Goal: Task Accomplishment & Management: Manage account settings

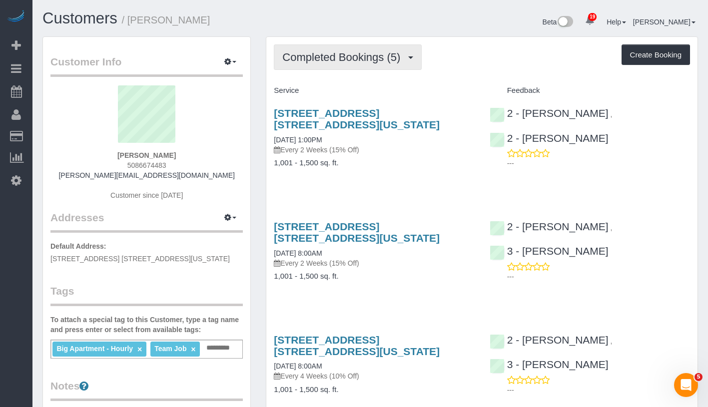
click at [388, 62] on span "Completed Bookings (5)" at bounding box center [343, 57] width 123 height 12
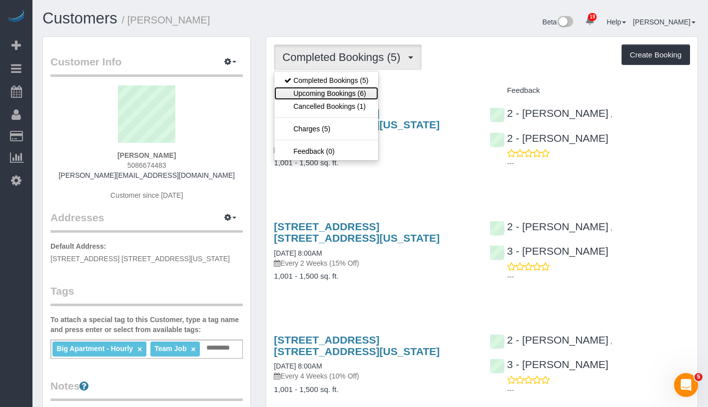
click at [360, 96] on link "Upcoming Bookings (6)" at bounding box center [326, 93] width 104 height 13
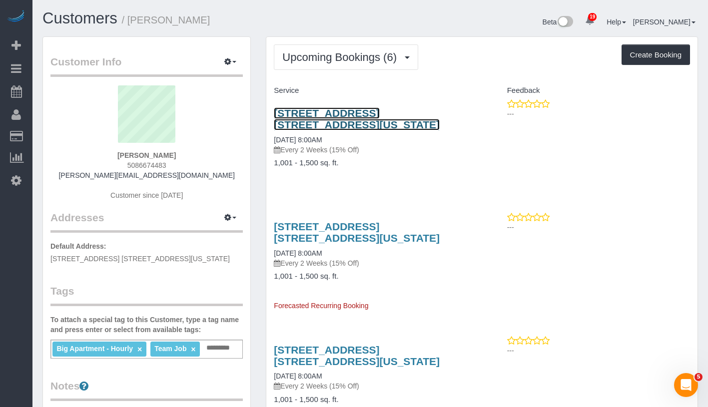
click at [415, 116] on link "57 Reade Street Apt. 14a, New York, NY 10007" at bounding box center [357, 118] width 166 height 23
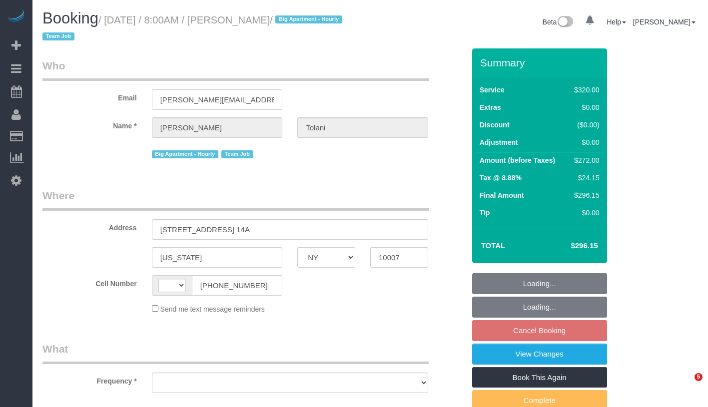
select select "NY"
select select "object:371"
select select "string:[GEOGRAPHIC_DATA]"
select select "string:stripe-pm_1RRkme4VGloSiKo77oW5TgaQ"
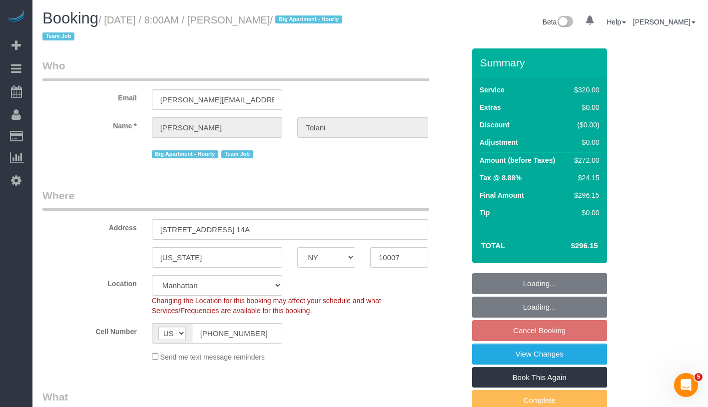
select select "2"
select select "spot1"
select select "number:56"
select select "number:79"
select select "number:15"
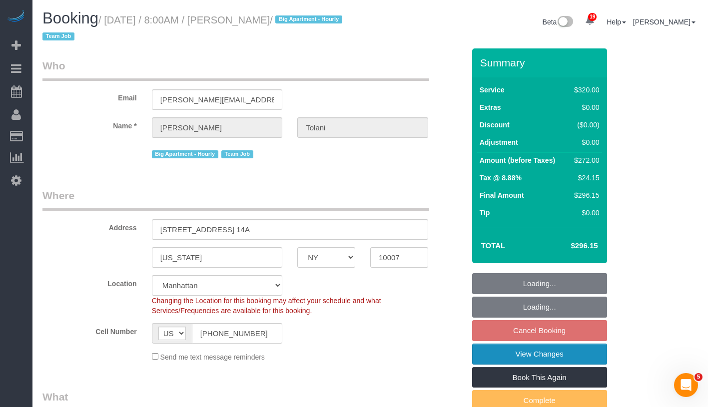
select select "number:6"
select select "object:1447"
click at [581, 358] on link "View Changes" at bounding box center [539, 354] width 135 height 21
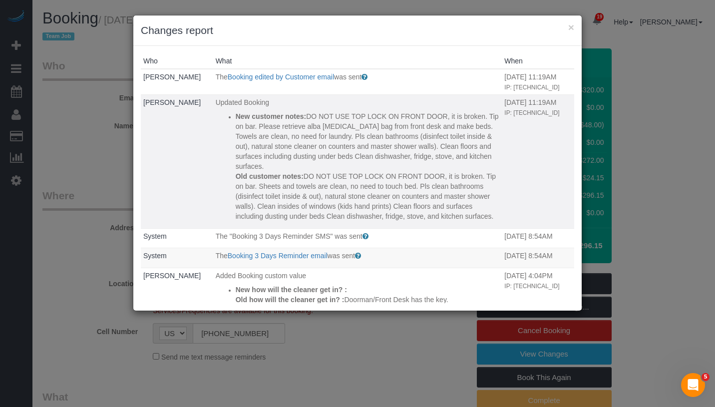
drag, startPoint x: 415, startPoint y: 237, endPoint x: 191, endPoint y: 130, distance: 247.3
click at [191, 130] on tr "Yuvika Tolani Updated Booking New customer notes: DO NOT USE TOP LOCK ON FRONT …" at bounding box center [358, 161] width 434 height 134
copy tr "Updated Booking New customer notes: DO NOT USE TOP LOCK ON FRONT DOOR, it is br…"
click at [572, 29] on button "×" at bounding box center [571, 27] width 6 height 10
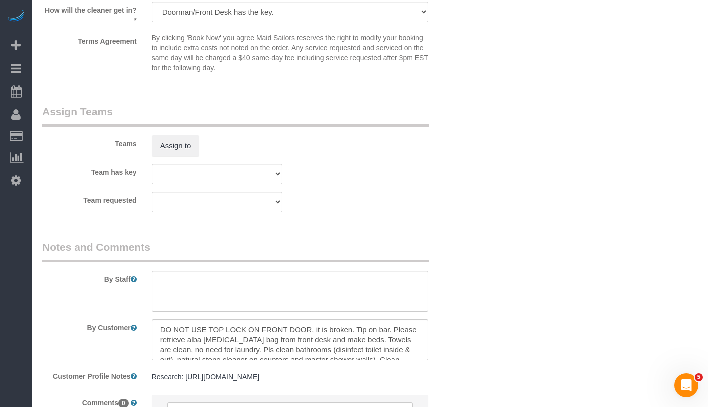
scroll to position [1111, 0]
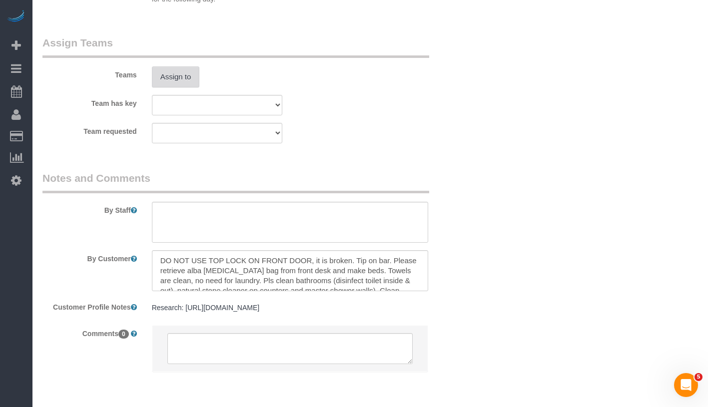
click at [163, 79] on button "Assign to" at bounding box center [176, 76] width 48 height 21
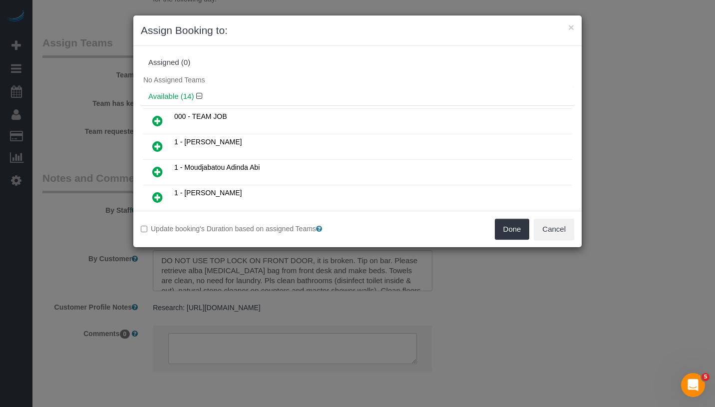
click at [162, 121] on icon at bounding box center [157, 121] width 10 height 12
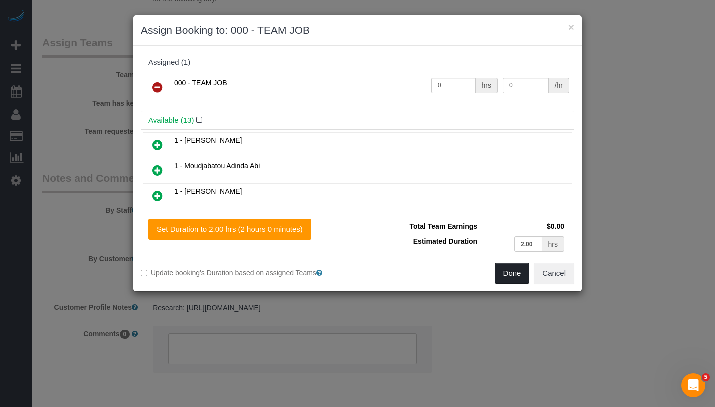
click at [513, 276] on button "Done" at bounding box center [512, 273] width 35 height 21
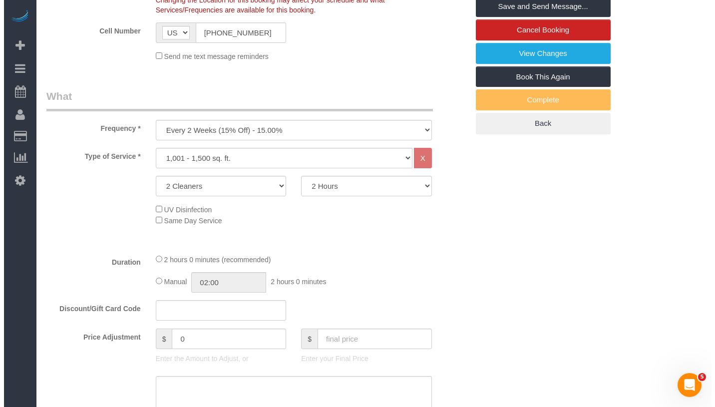
scroll to position [28, 0]
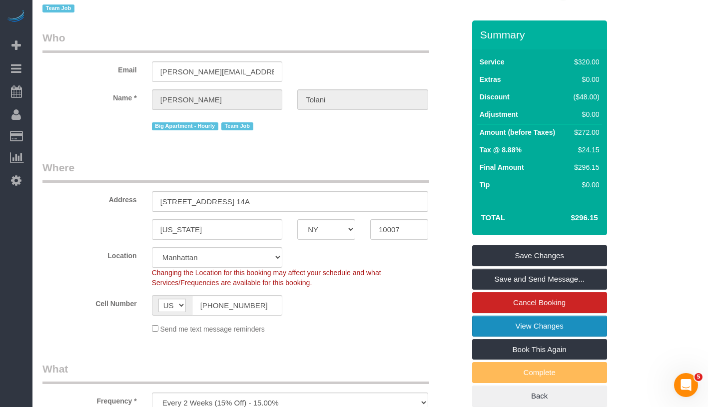
click at [548, 325] on link "View Changes" at bounding box center [539, 326] width 135 height 21
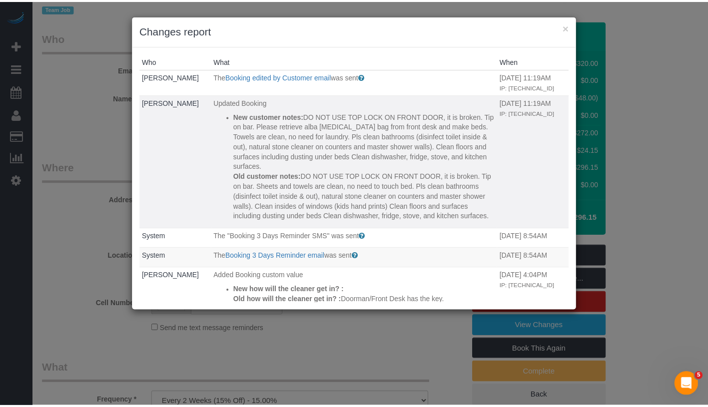
scroll to position [106, 0]
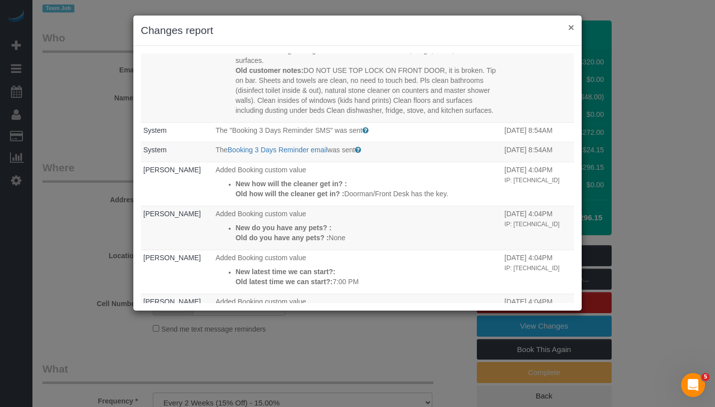
click at [570, 28] on button "×" at bounding box center [571, 27] width 6 height 10
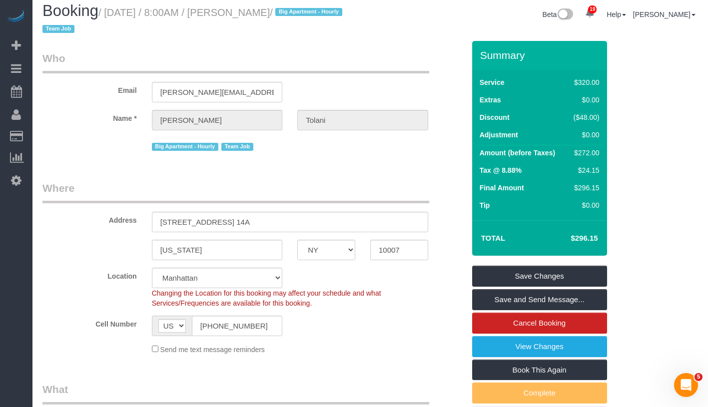
scroll to position [0, 0]
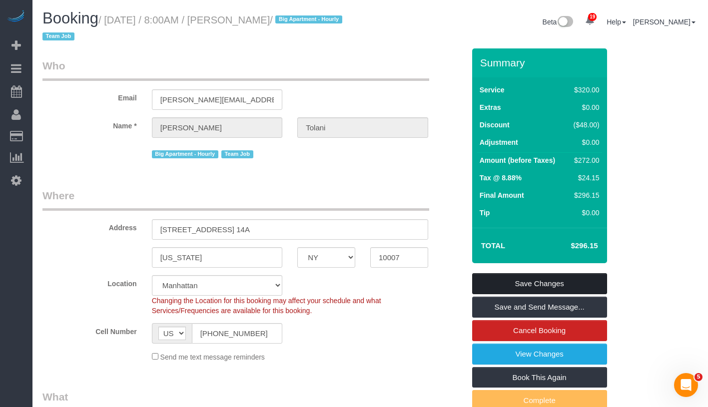
click at [586, 283] on link "Save Changes" at bounding box center [539, 283] width 135 height 21
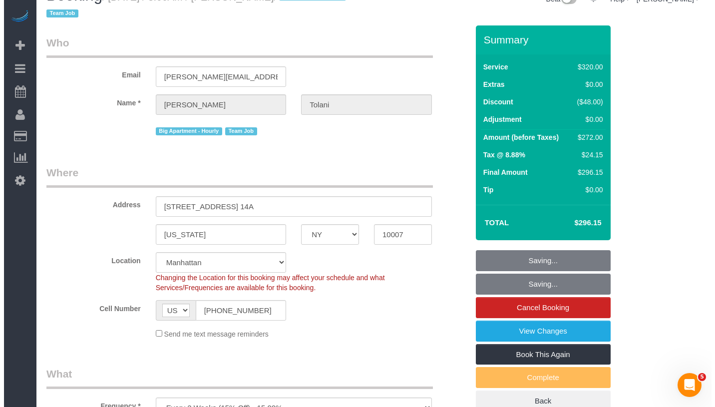
scroll to position [420, 0]
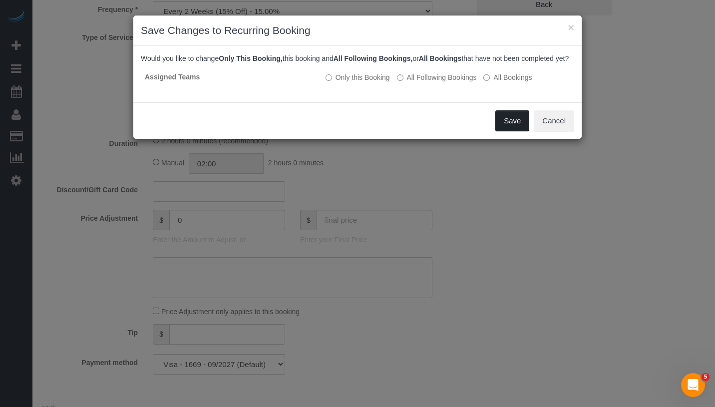
click at [514, 131] on button "Save" at bounding box center [513, 120] width 34 height 21
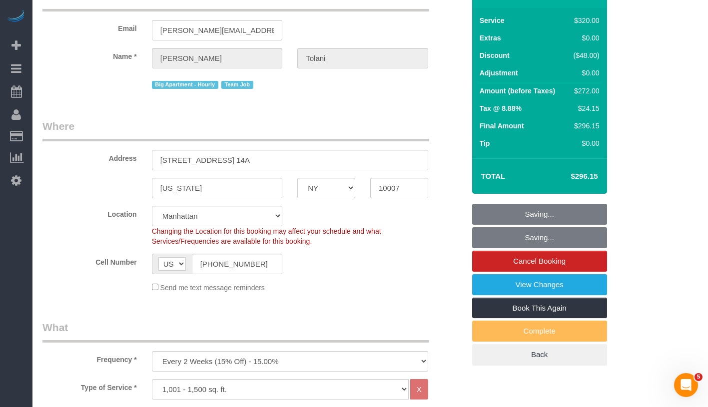
scroll to position [0, 0]
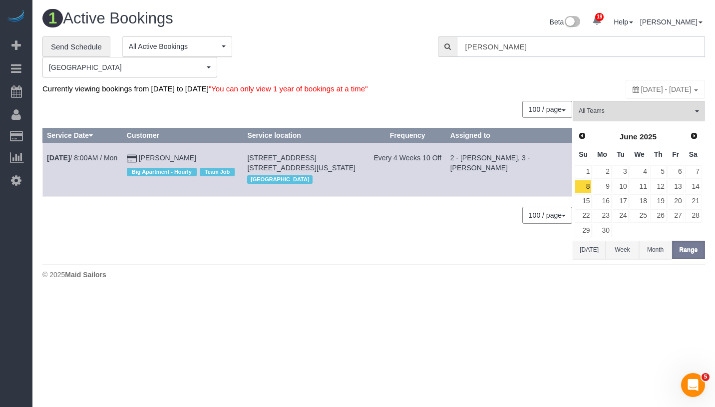
click at [534, 50] on input "Yuvika Tolani" at bounding box center [581, 46] width 248 height 20
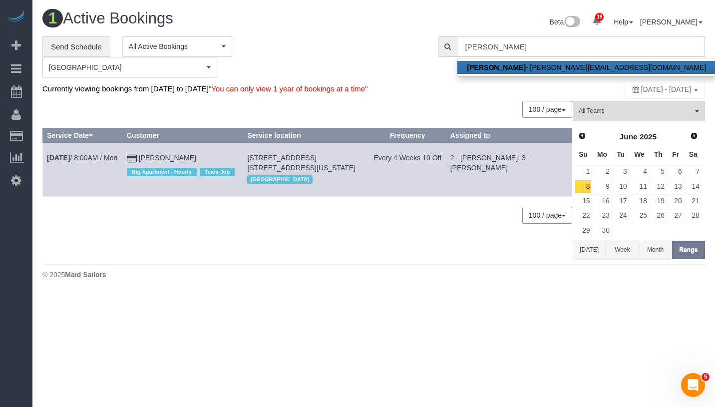
click at [523, 70] on link "Yuvika Tolani - yuvika.t@gmail.com" at bounding box center [587, 67] width 259 height 13
type input "yuvika.t@gmail.com"
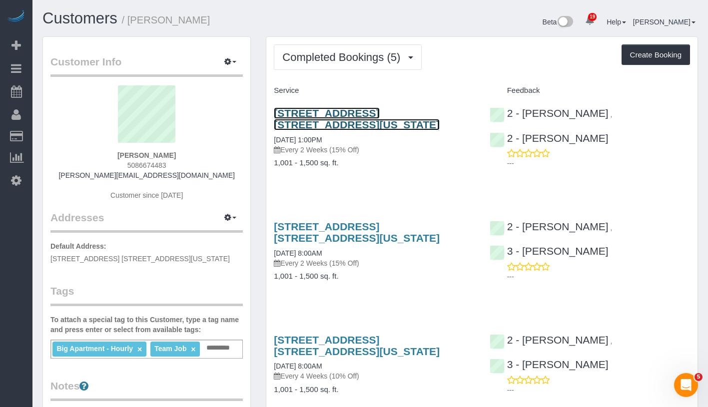
click at [292, 126] on link "57 Reade Street Apt. 14a, New York, NY 10007" at bounding box center [357, 118] width 166 height 23
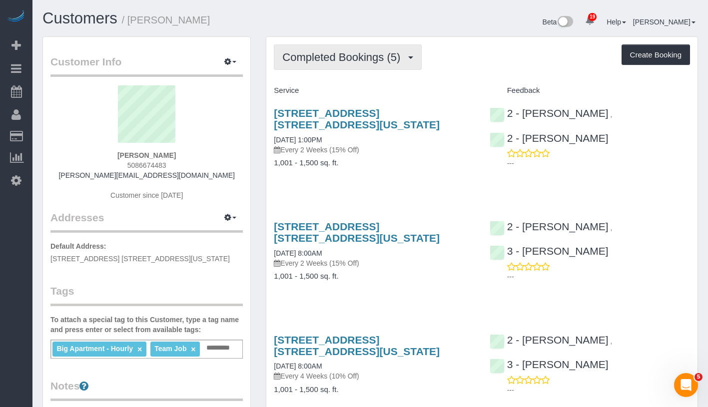
click at [338, 62] on span "Completed Bookings (5)" at bounding box center [343, 57] width 123 height 12
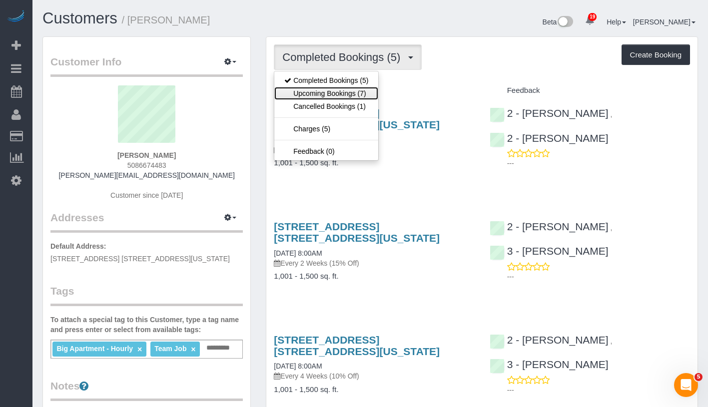
click at [329, 93] on link "Upcoming Bookings (7)" at bounding box center [326, 93] width 104 height 13
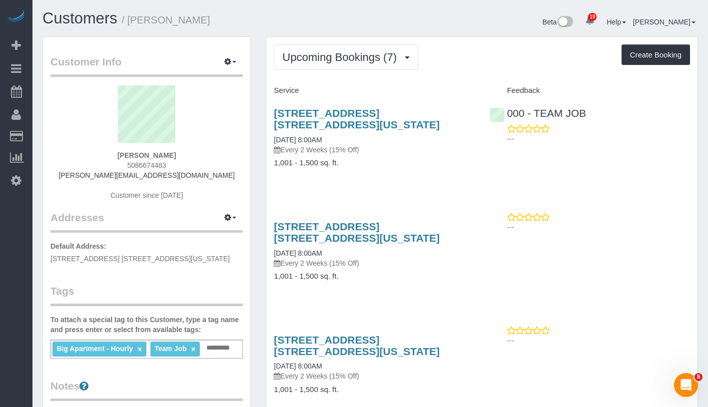
click at [299, 132] on div "57 Reade Street Apt. 14a, New York, NY 10007 09/19/2025 8:00AM Every 2 Weeks (1…" at bounding box center [374, 130] width 200 height 47
click at [299, 137] on link "09/19/2025 8:00AM" at bounding box center [298, 140] width 48 height 8
click at [365, 115] on link "57 Reade Street Apt. 14a, New York, NY 10007" at bounding box center [357, 118] width 166 height 23
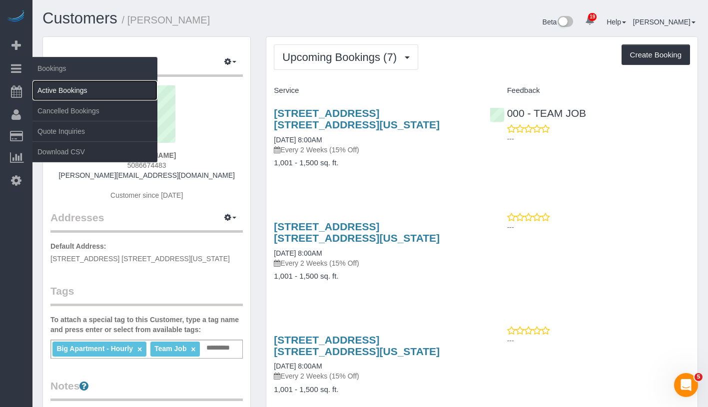
click at [81, 90] on link "Active Bookings" at bounding box center [94, 90] width 125 height 20
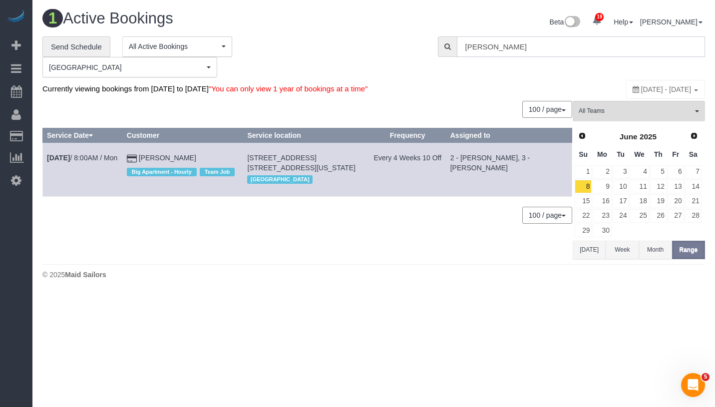
click at [598, 46] on input "Yuvika Tolani" at bounding box center [581, 46] width 248 height 20
paste input "Jeffrey Rogers"
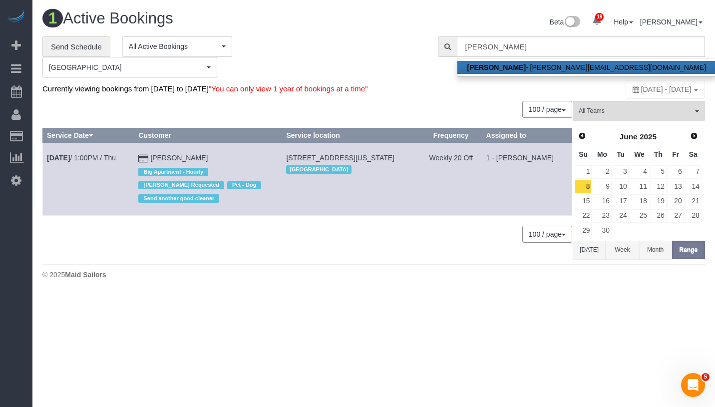
click at [570, 66] on link "Jeffrey Rogers - jeffrey@cry.nyc" at bounding box center [587, 67] width 259 height 13
type input "jeffrey@cry.nyc"
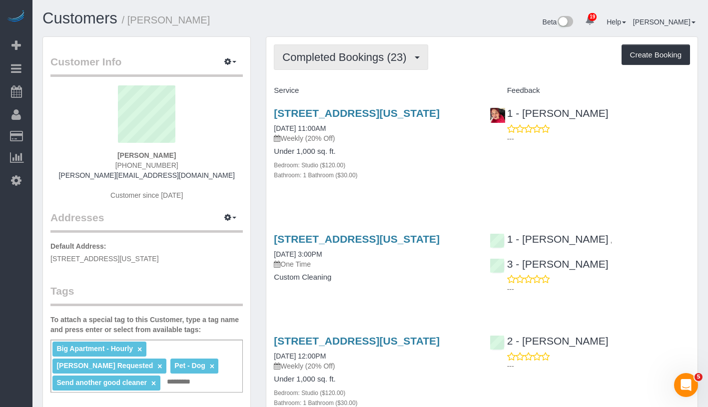
click at [343, 63] on button "Completed Bookings (23)" at bounding box center [351, 56] width 154 height 25
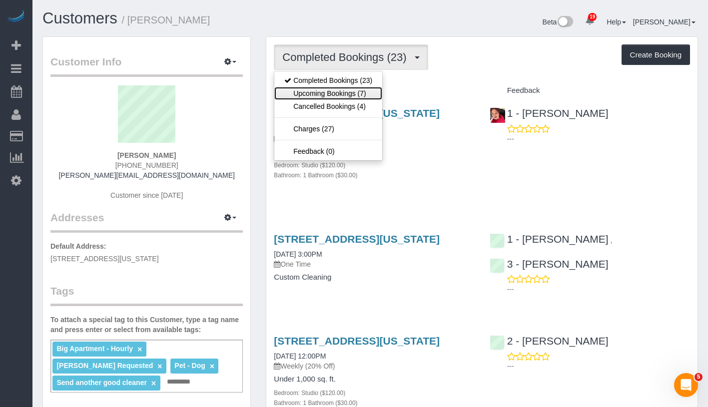
click at [338, 93] on link "Upcoming Bookings (7)" at bounding box center [328, 93] width 108 height 13
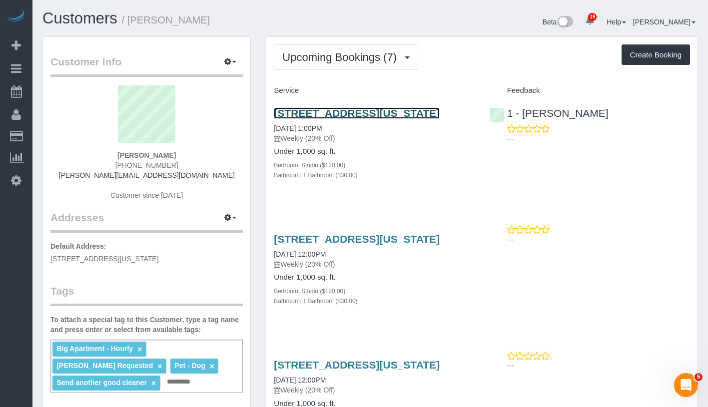
click at [372, 115] on link "153 Bowery, Apt. 6, New York, NY 10002" at bounding box center [357, 112] width 166 height 11
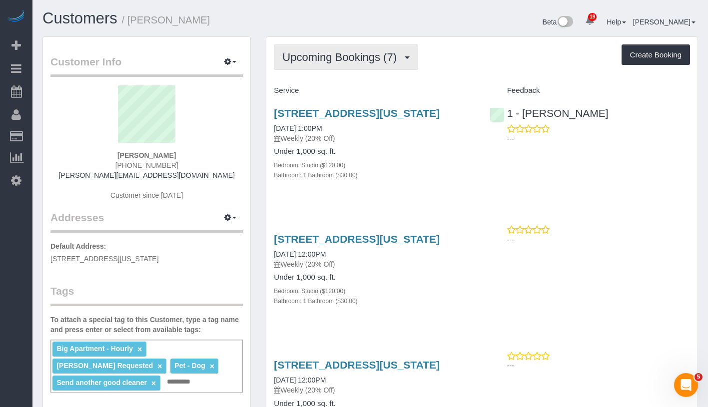
click at [336, 56] on span "Upcoming Bookings (7)" at bounding box center [341, 57] width 119 height 12
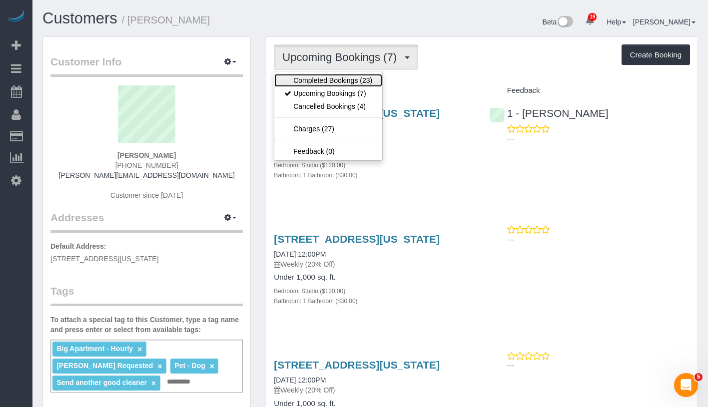
click at [344, 76] on link "Completed Bookings (23)" at bounding box center [328, 80] width 108 height 13
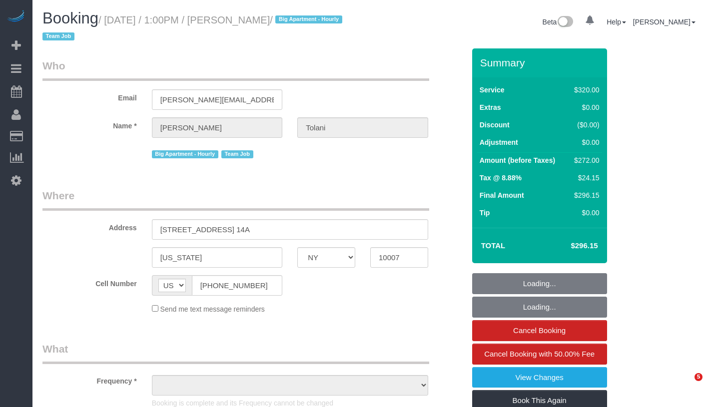
select select "NY"
select select "object:808"
select select "string:stripe-pm_1RRkme4VGloSiKo77oW5TgaQ"
select select "2"
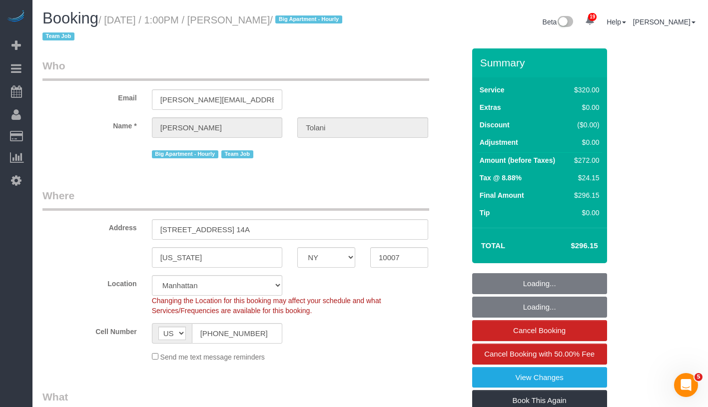
select select "object:1472"
select select "spot1"
select select "number:56"
select select "number:79"
select select "number:15"
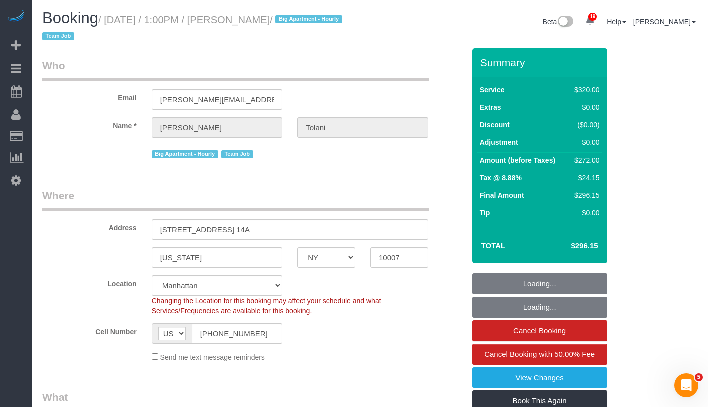
select select "number:6"
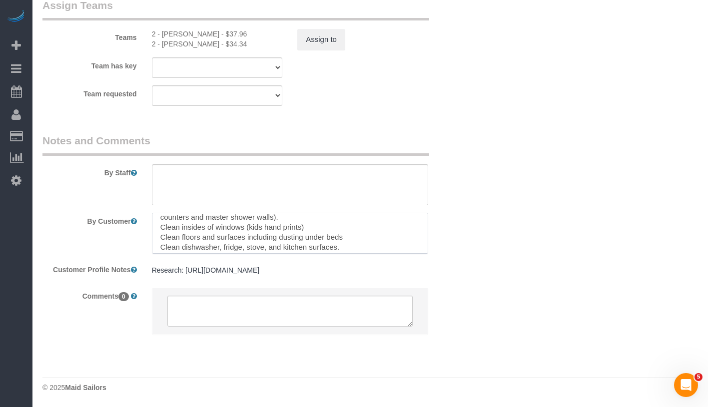
scroll to position [39, 0]
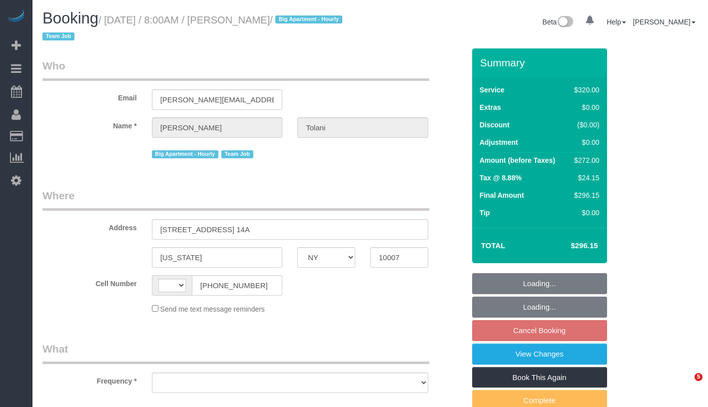
select select "NY"
select select "string:[GEOGRAPHIC_DATA]"
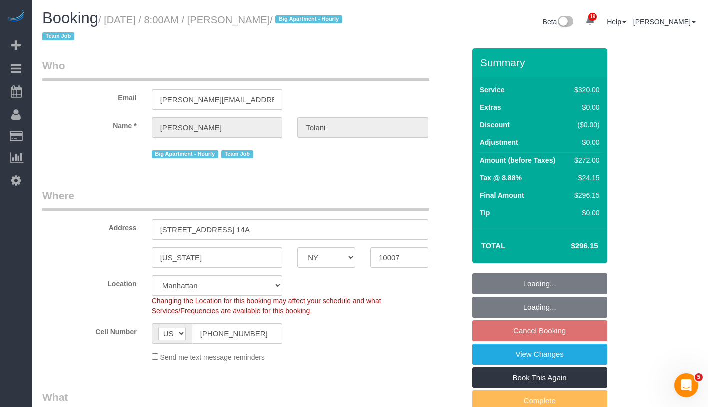
select select "object:805"
select select "string:stripe-pm_1RRkme4VGloSiKo77oW5TgaQ"
select select "spot1"
select select "2"
select select "number:56"
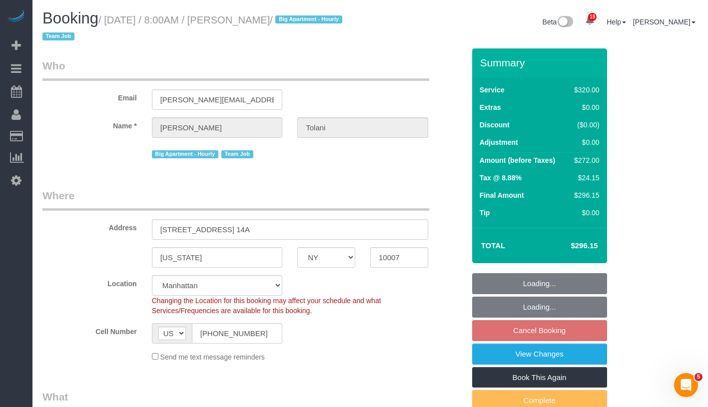
select select "number:79"
select select "number:15"
select select "number:6"
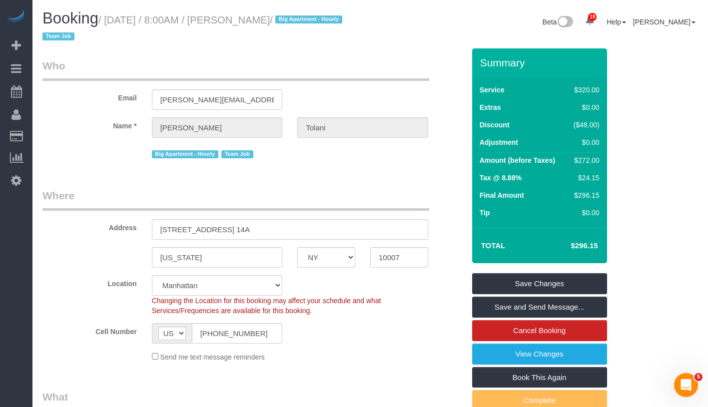
scroll to position [1166, 0]
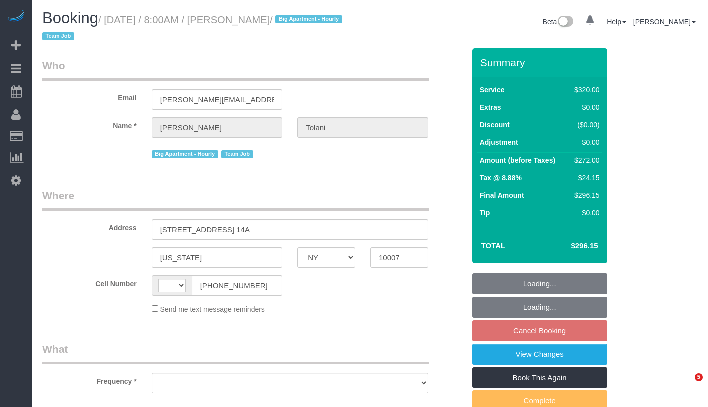
select select "NY"
select select "object:548"
select select "number:56"
select select "number:79"
select select "number:15"
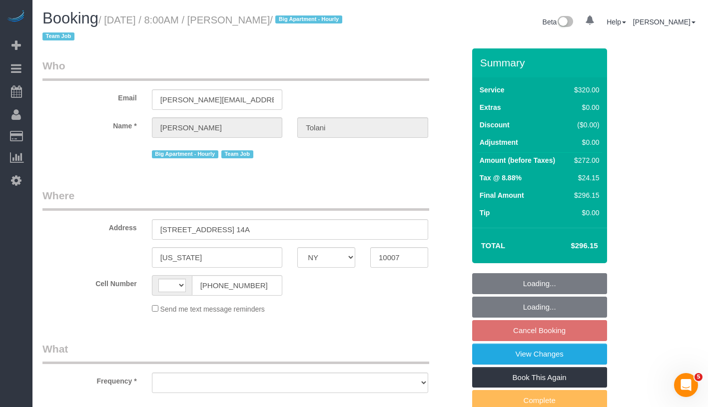
select select "number:6"
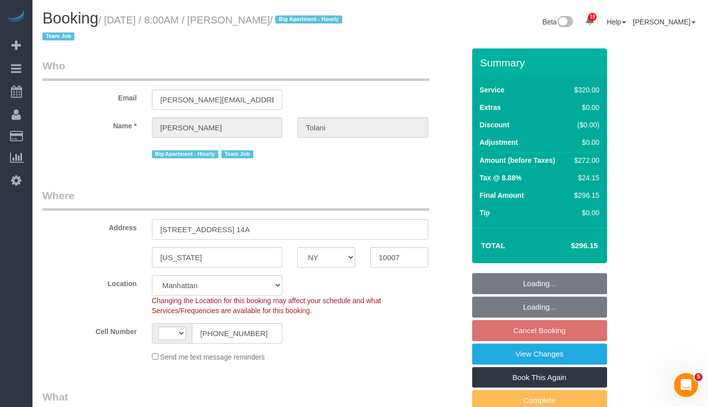
select select "object:703"
select select "string:stripe-pm_1RRkme4VGloSiKo77oW5TgaQ"
select select "string:[GEOGRAPHIC_DATA]"
select select "2"
select select "spot1"
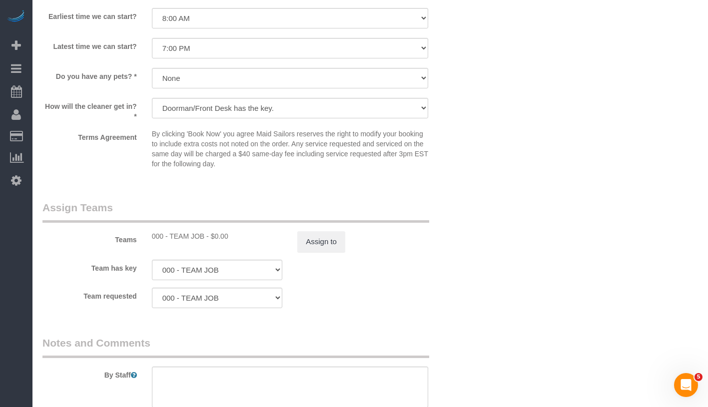
scroll to position [1052, 0]
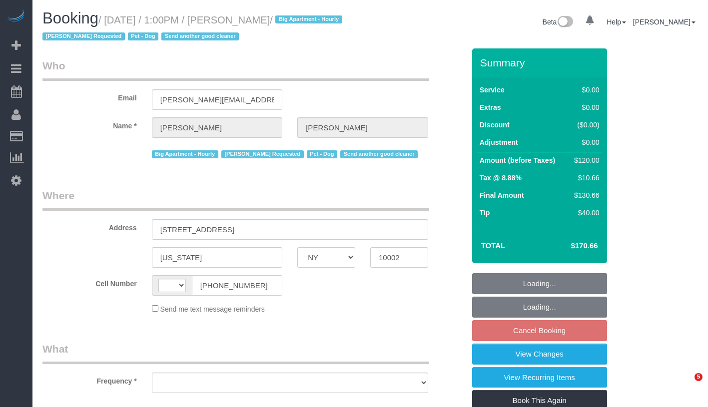
select select "NY"
select select "string:[GEOGRAPHIC_DATA]"
select select "object:558"
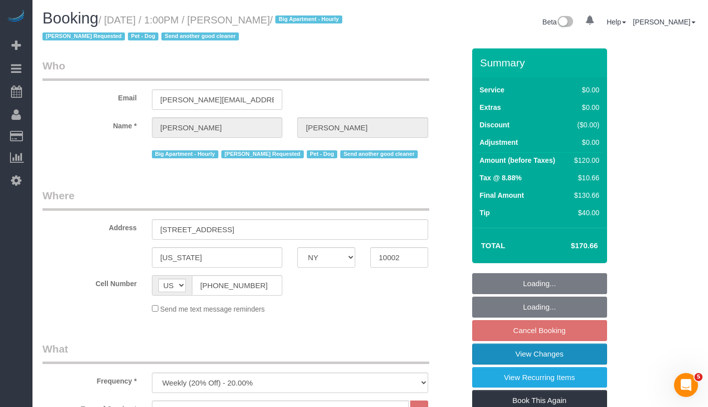
select select "string:stripe-pm_1RnPJq4VGloSiKo7PgNCzlxG"
select select "number:59"
select select "number:75"
select select "number:13"
select select "number:5"
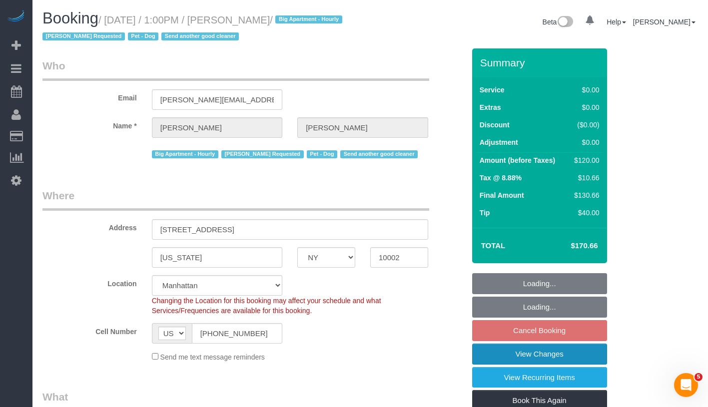
click at [550, 361] on link "View Changes" at bounding box center [539, 354] width 135 height 21
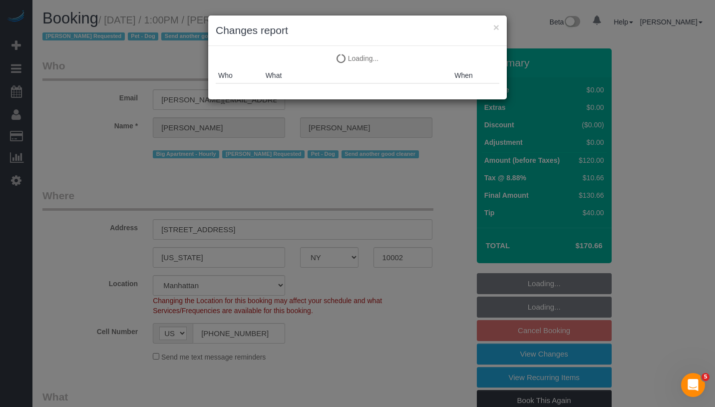
select select "object:1080"
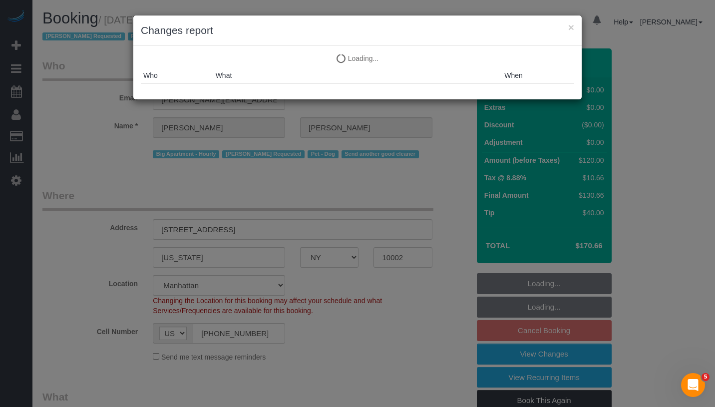
select select "spot6"
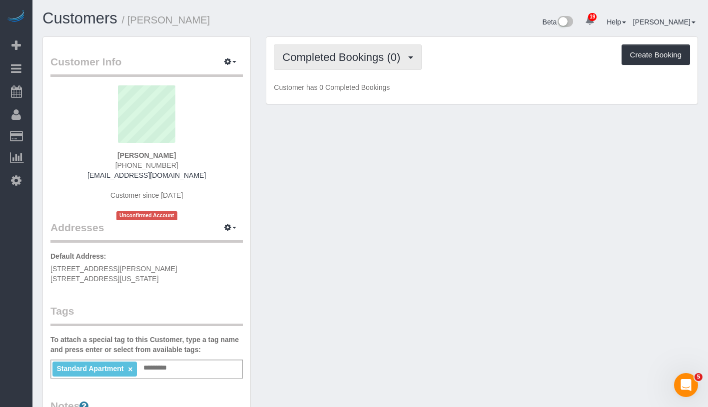
click at [320, 63] on button "Completed Bookings (0)" at bounding box center [348, 56] width 148 height 25
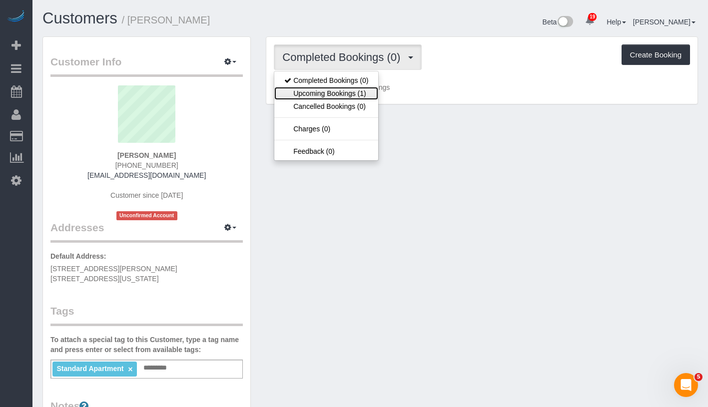
click at [321, 92] on link "Upcoming Bookings (1)" at bounding box center [326, 93] width 104 height 13
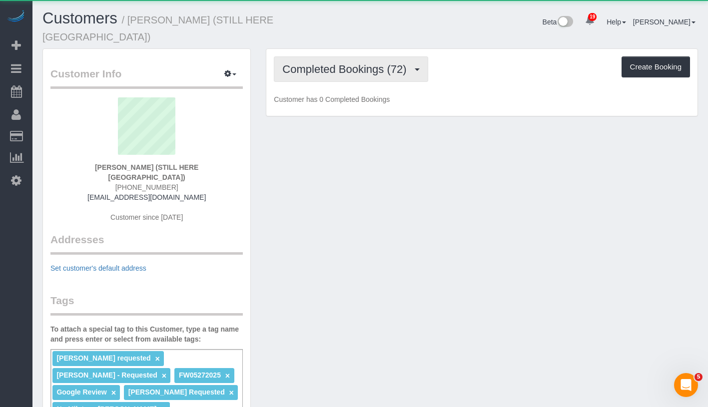
click at [355, 63] on span "Completed Bookings (72)" at bounding box center [346, 69] width 129 height 12
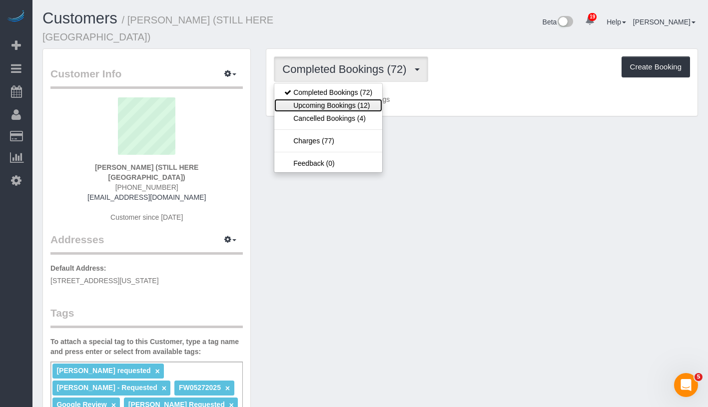
click at [347, 99] on link "Upcoming Bookings (12)" at bounding box center [328, 105] width 108 height 13
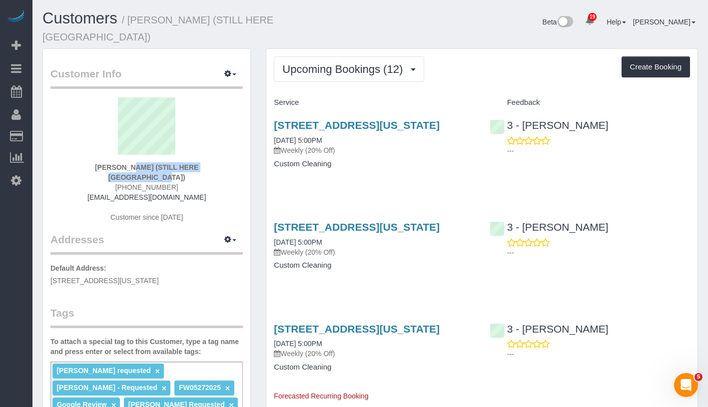
drag, startPoint x: 83, startPoint y: 155, endPoint x: 210, endPoint y: 159, distance: 126.9
click at [210, 159] on div "[PERSON_NAME] (STILL HERE [GEOGRAPHIC_DATA]) [PHONE_NUMBER] [EMAIL_ADDRESS][DOM…" at bounding box center [146, 164] width 192 height 135
copy strong "[PERSON_NAME] (STILL HERE [GEOGRAPHIC_DATA])"
drag, startPoint x: 271, startPoint y: 135, endPoint x: 366, endPoint y: 136, distance: 94.9
click at [366, 136] on div "[STREET_ADDRESS][US_STATE] [DATE] 5:00PM Weekly (20% Off) Custom Cleaning" at bounding box center [373, 149] width 215 height 77
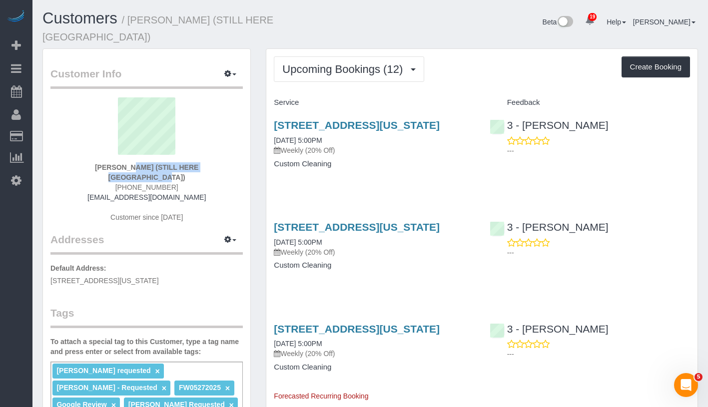
copy link "[DATE] 5:00PM"
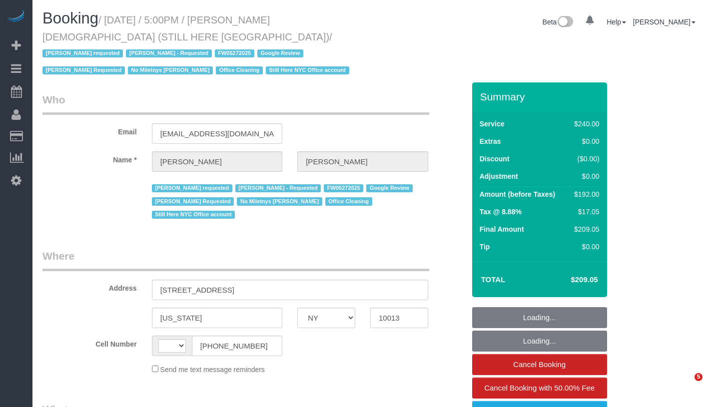
select select "NY"
select select "string:[GEOGRAPHIC_DATA]"
select select "string:stripe-pm_1QY8Py4VGloSiKo7kVLuacfg"
select select "180"
select select "object:952"
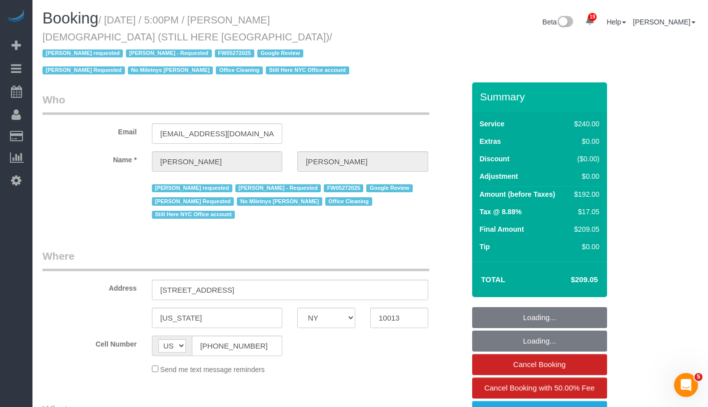
select select "number:89"
select select "number:90"
select select "number:15"
select select "number:5"
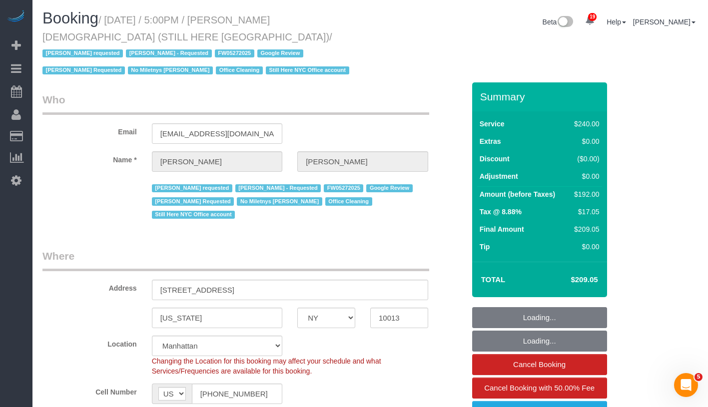
select select "spot1"
select select "object:1531"
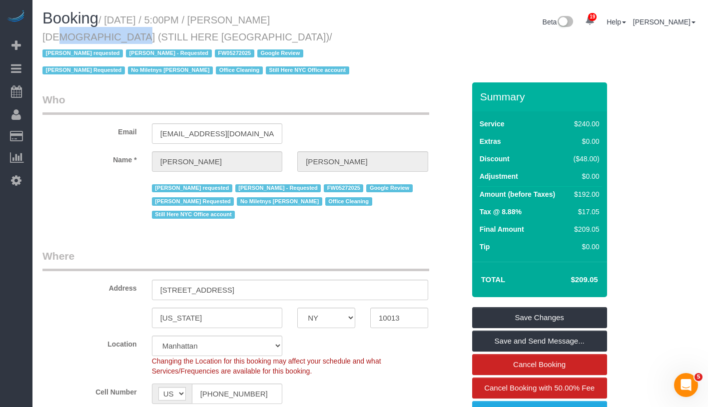
drag, startPoint x: 257, startPoint y: 21, endPoint x: 326, endPoint y: 21, distance: 68.9
click at [326, 21] on small "/ [DATE] / 5:00PM / [PERSON_NAME][DEMOGRAPHIC_DATA] (STILL HERE [GEOGRAPHIC_DAT…" at bounding box center [197, 45] width 310 height 62
copy small "[PERSON_NAME]"
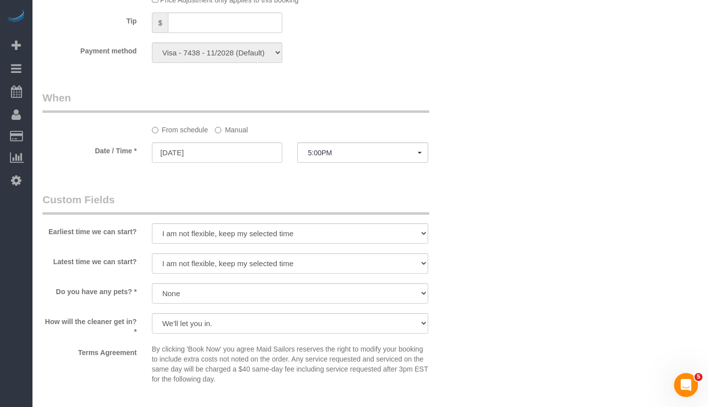
scroll to position [675, 0]
